Goal: Task Accomplishment & Management: Use online tool/utility

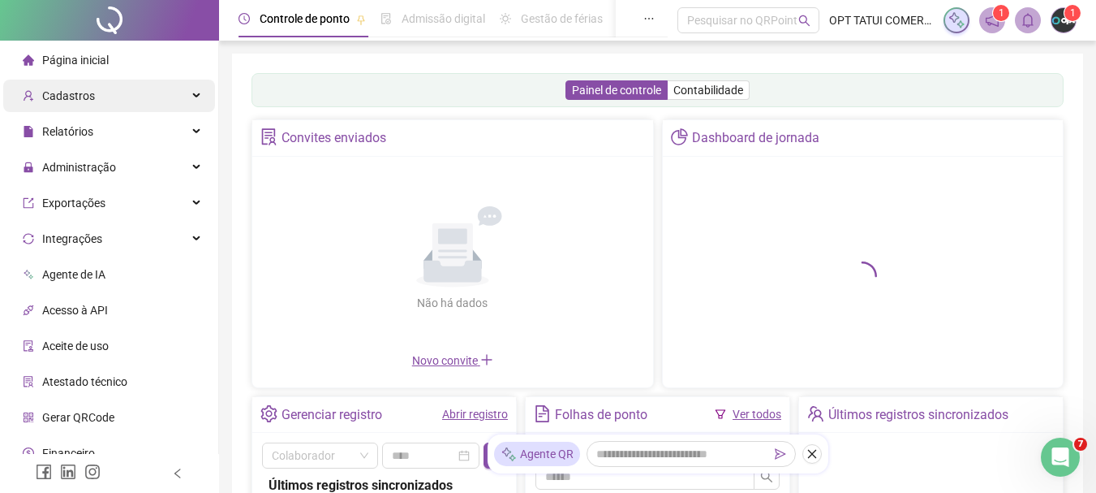
click at [113, 106] on div "Cadastros" at bounding box center [109, 96] width 212 height 32
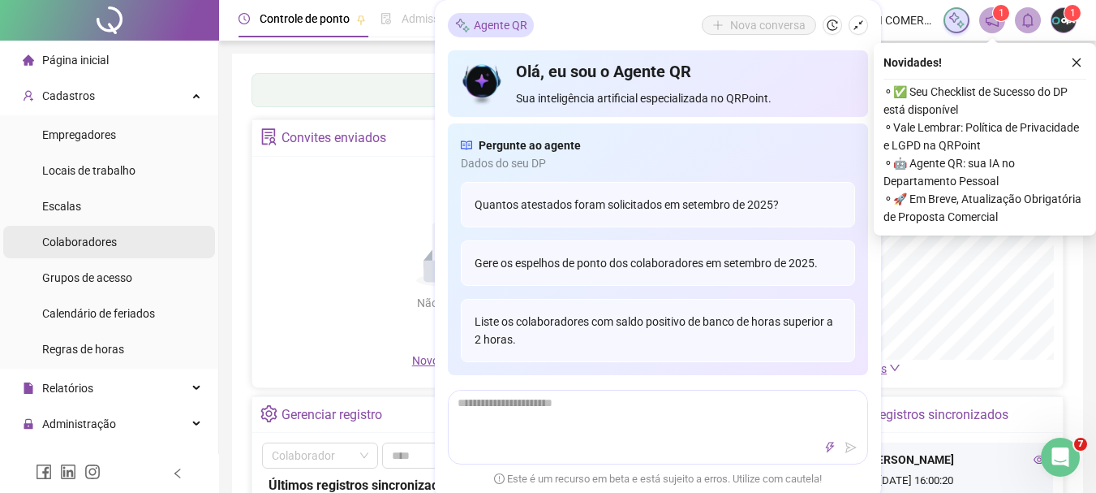
click at [78, 243] on span "Colaboradores" at bounding box center [79, 241] width 75 height 13
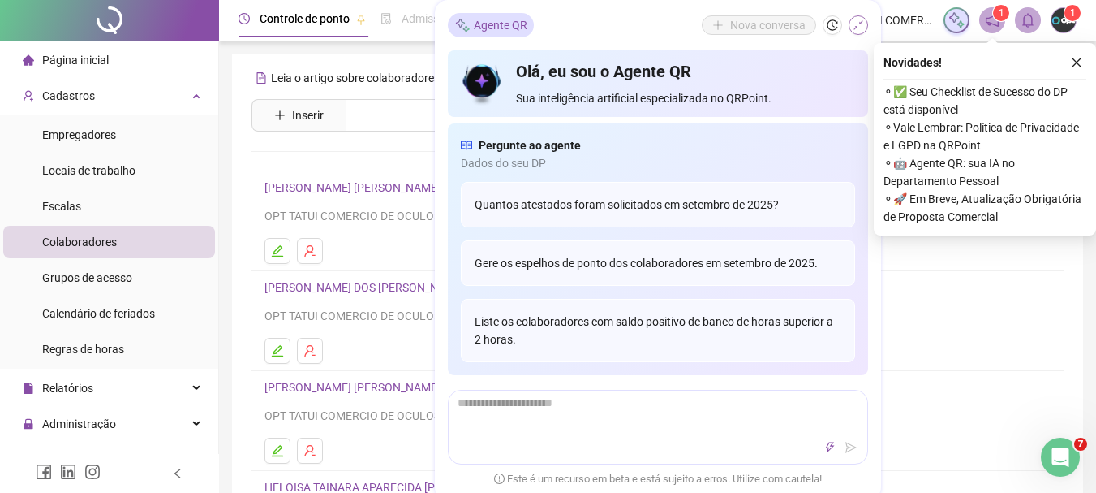
click at [857, 25] on icon "shrink" at bounding box center [858, 24] width 11 height 11
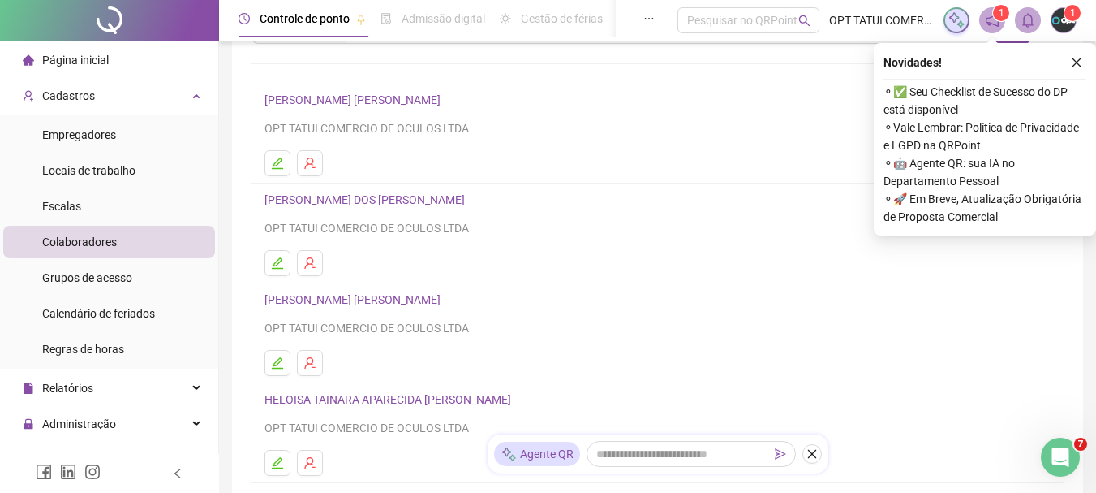
scroll to position [331, 0]
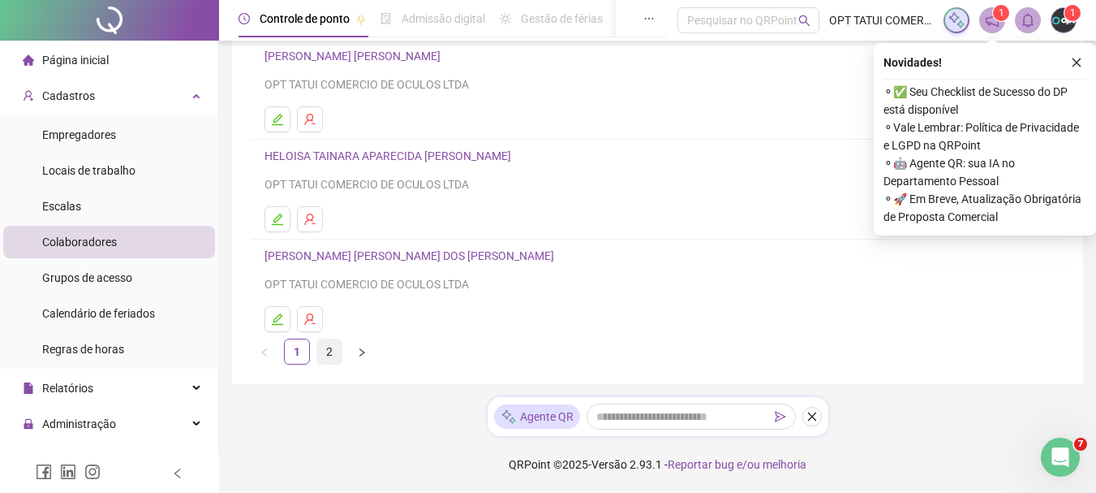
click at [331, 351] on link "2" at bounding box center [329, 351] width 24 height 24
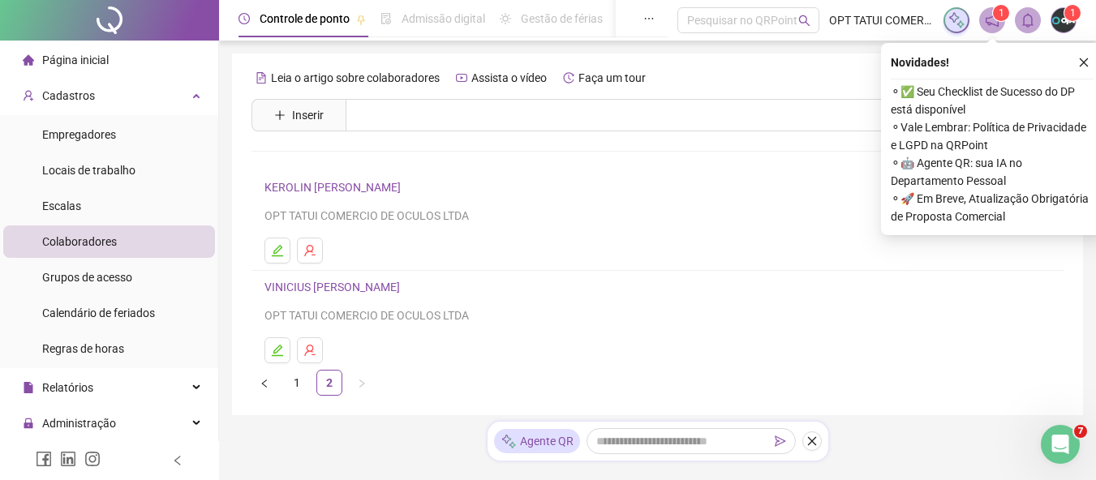
click at [386, 188] on link "KEROLIN [PERSON_NAME]" at bounding box center [335, 187] width 141 height 13
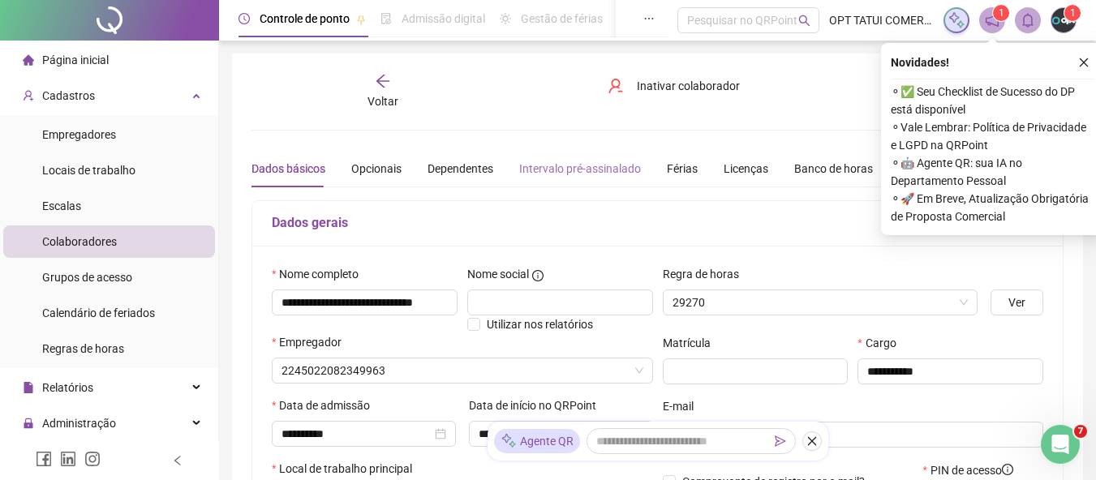
type input "*****"
click at [842, 160] on div "Banco de horas" at bounding box center [834, 169] width 79 height 18
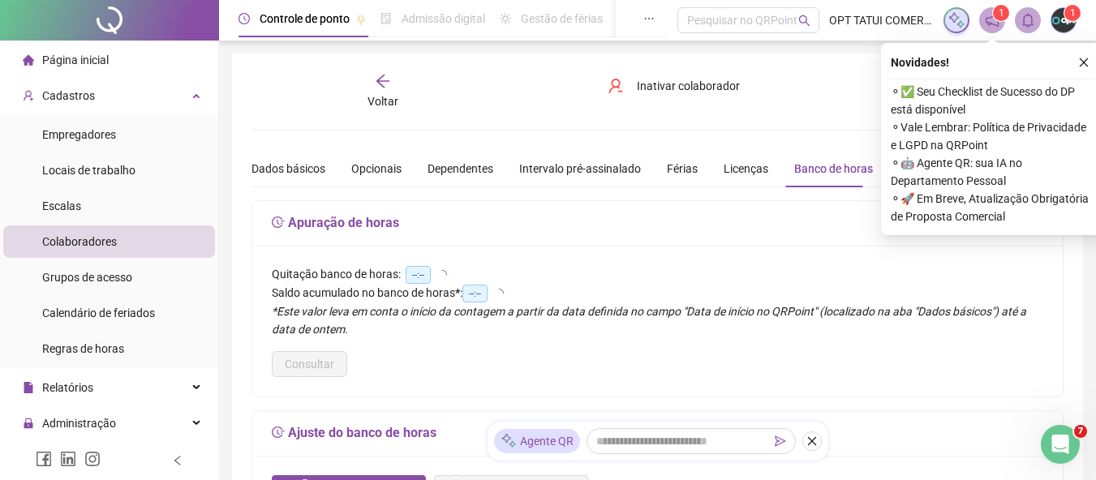
click at [1087, 57] on button "button" at bounding box center [1084, 62] width 19 height 19
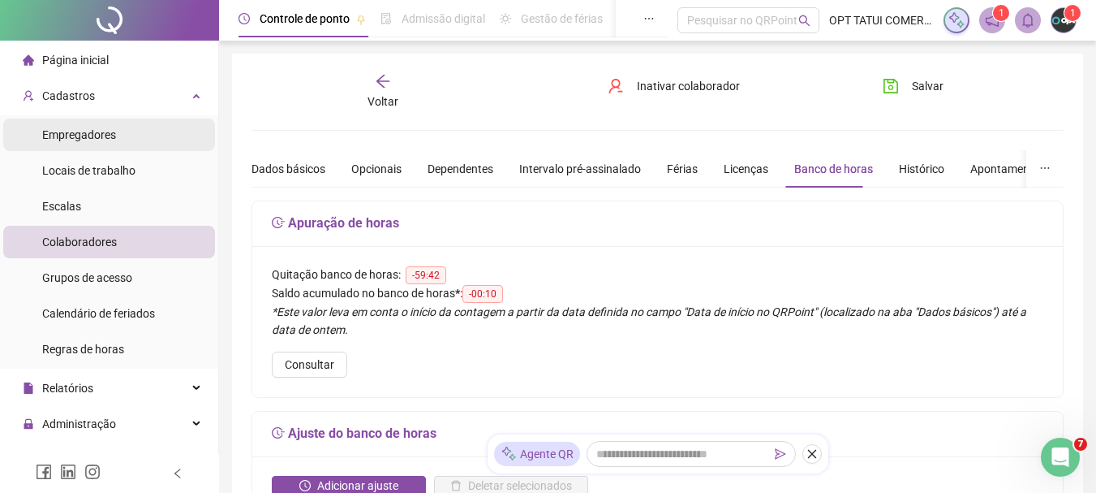
click at [98, 144] on div "Empregadores" at bounding box center [79, 134] width 74 height 32
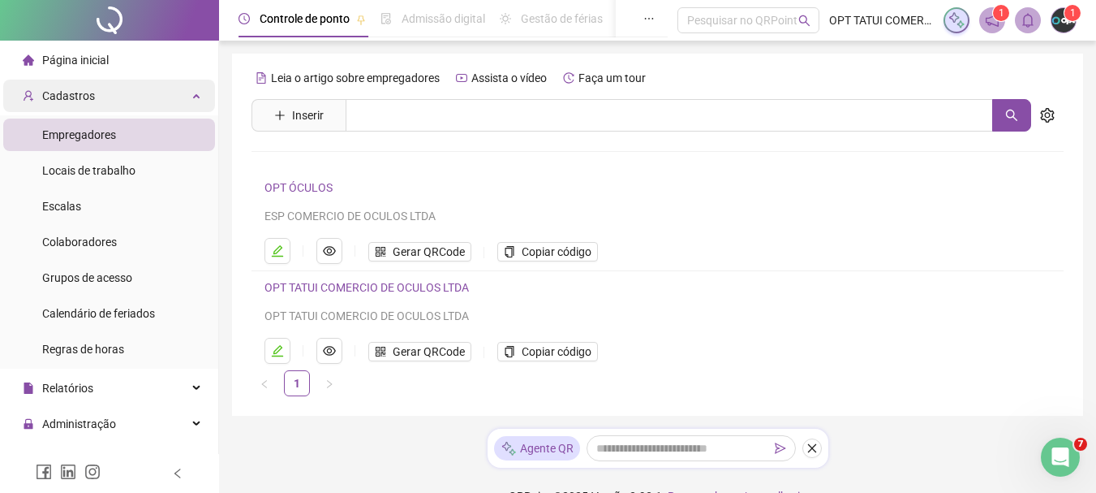
click at [136, 94] on div "Cadastros" at bounding box center [109, 96] width 212 height 32
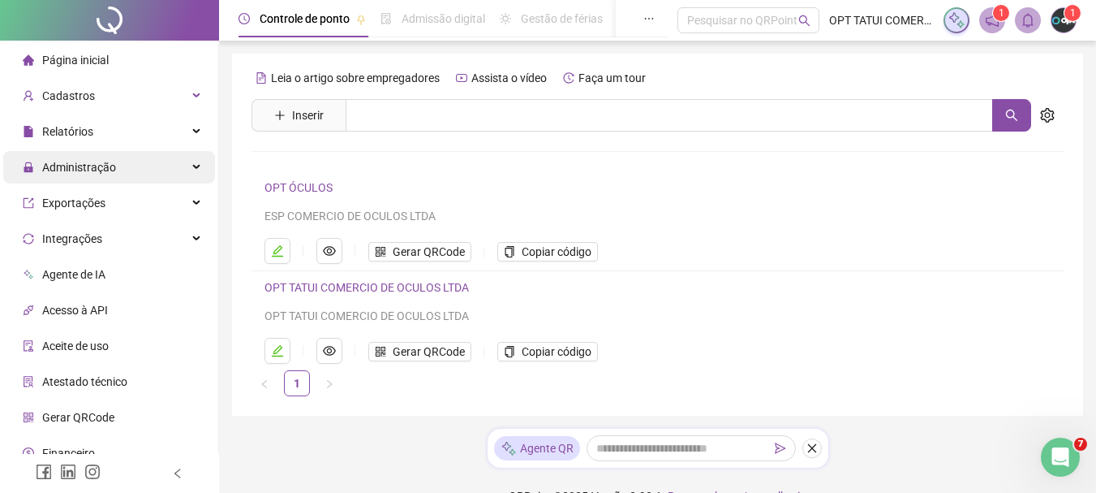
click at [98, 171] on span "Administração" at bounding box center [79, 167] width 74 height 13
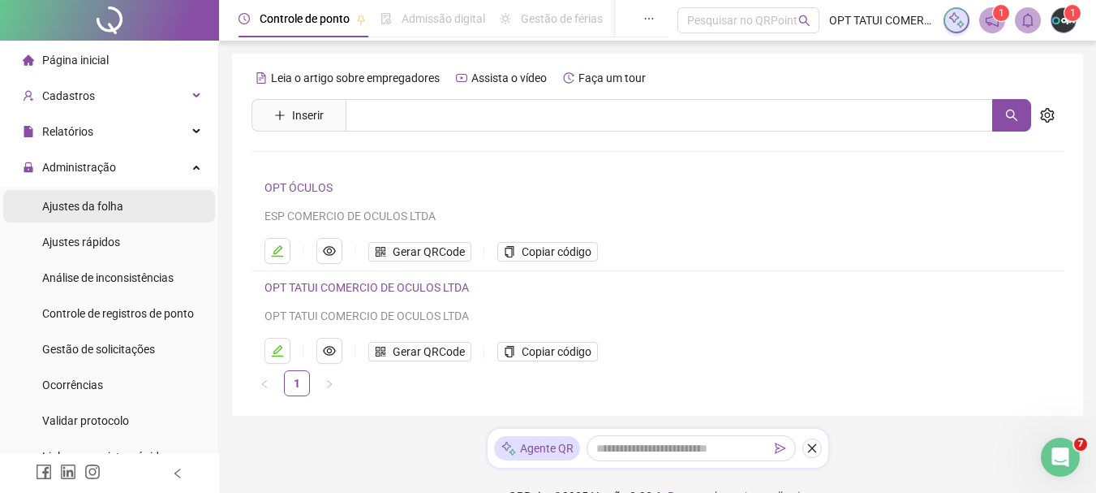
click at [96, 209] on span "Ajustes da folha" at bounding box center [82, 206] width 81 height 13
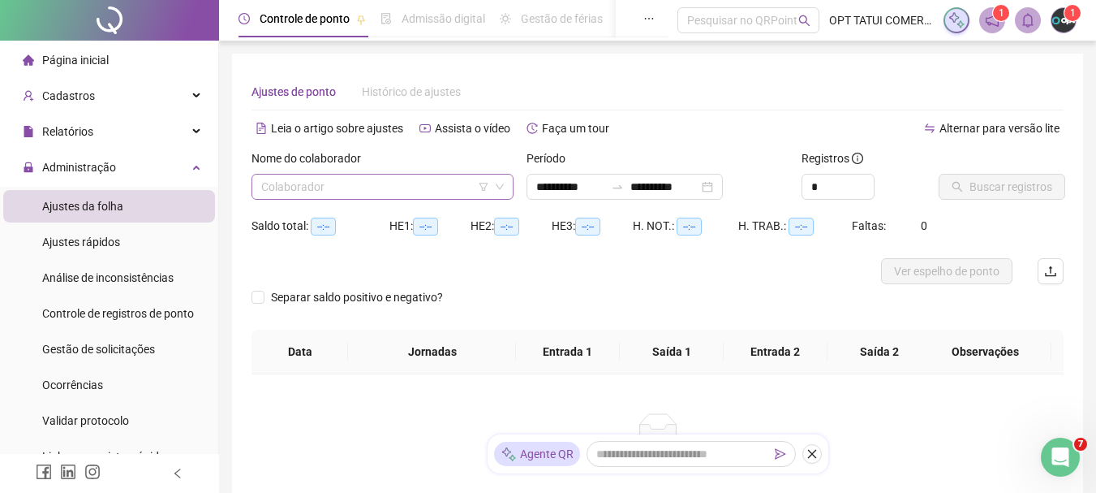
type input "**********"
click at [375, 191] on input "search" at bounding box center [375, 186] width 228 height 24
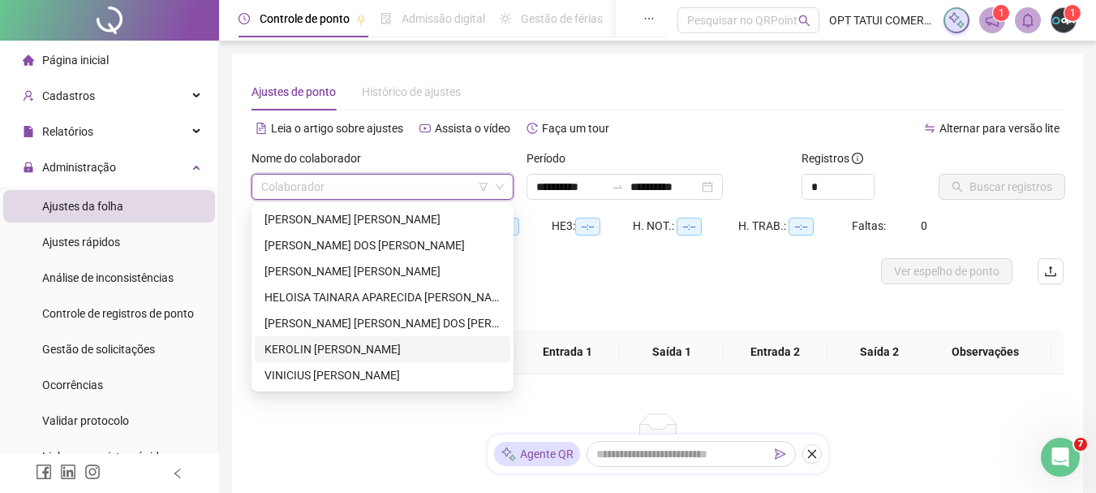
click at [332, 353] on div "KEROLIN [PERSON_NAME]" at bounding box center [383, 349] width 236 height 18
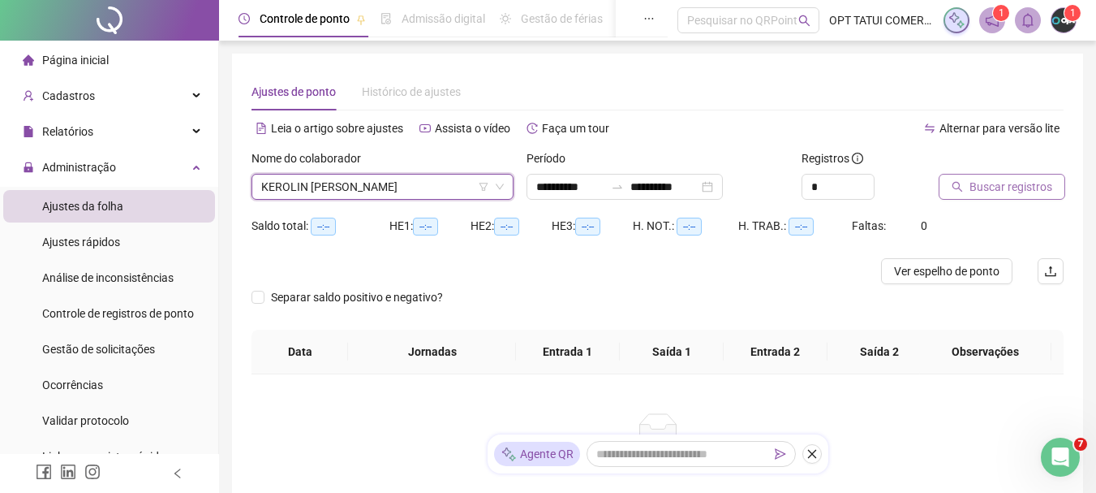
click at [1050, 188] on button "Buscar registros" at bounding box center [1002, 187] width 127 height 26
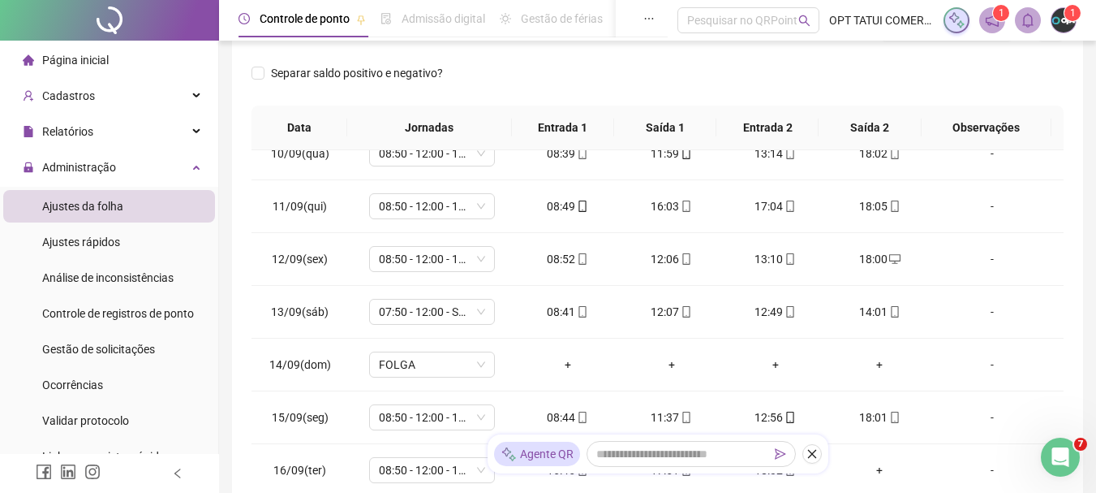
scroll to position [376, 0]
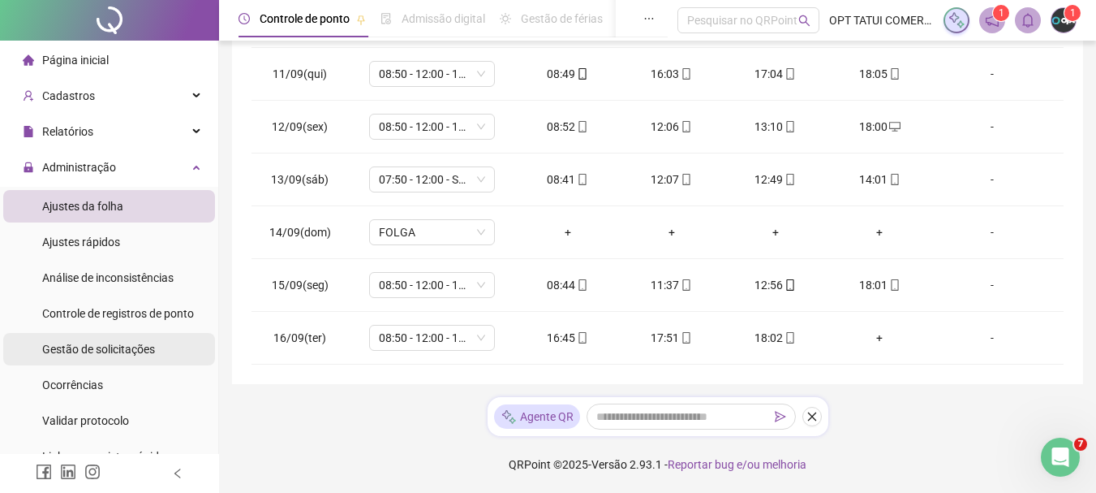
click at [110, 351] on span "Gestão de solicitações" at bounding box center [98, 349] width 113 height 13
